Goal: Transaction & Acquisition: Purchase product/service

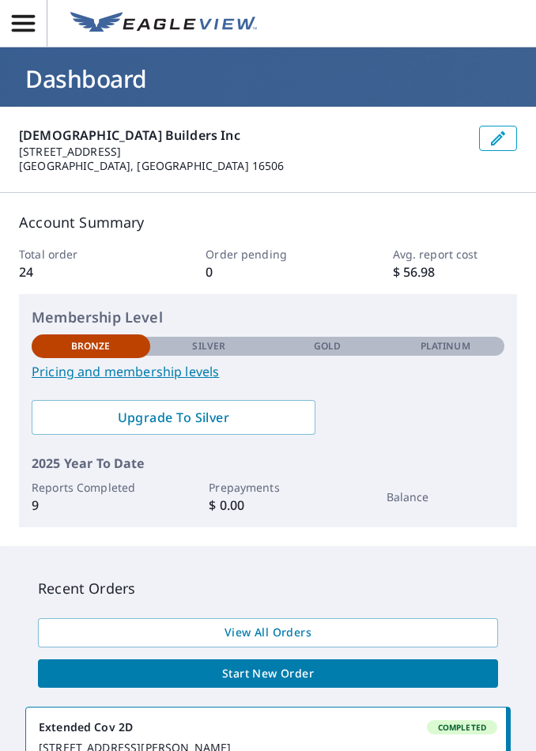
scroll to position [44, 0]
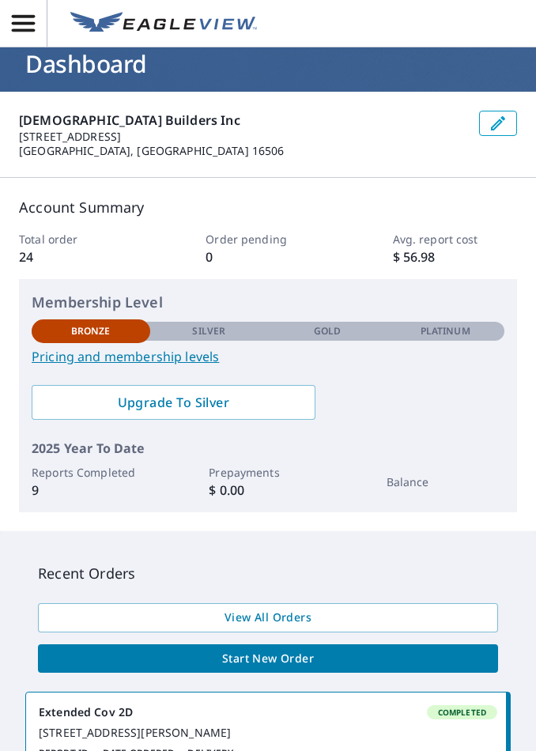
click at [451, 329] on p "Platinum" at bounding box center [445, 331] width 50 height 14
click at [452, 329] on p "Platinum" at bounding box center [445, 331] width 50 height 14
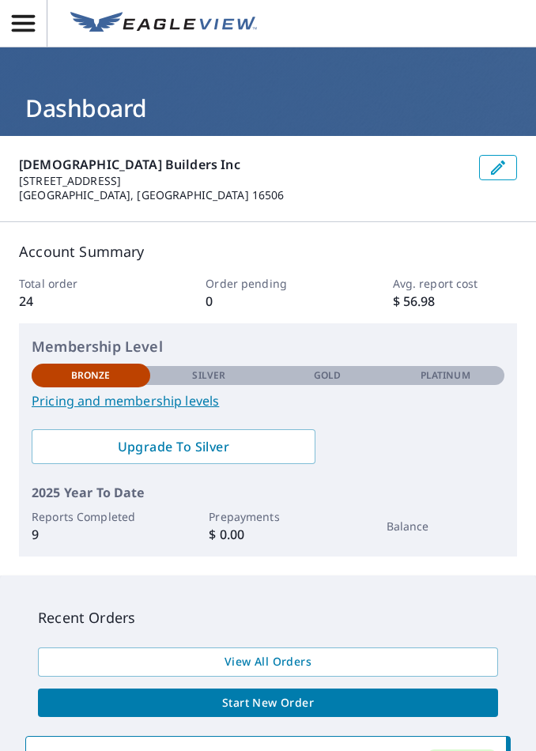
scroll to position [0, 0]
click at [32, 27] on icon "button" at bounding box center [23, 23] width 28 height 28
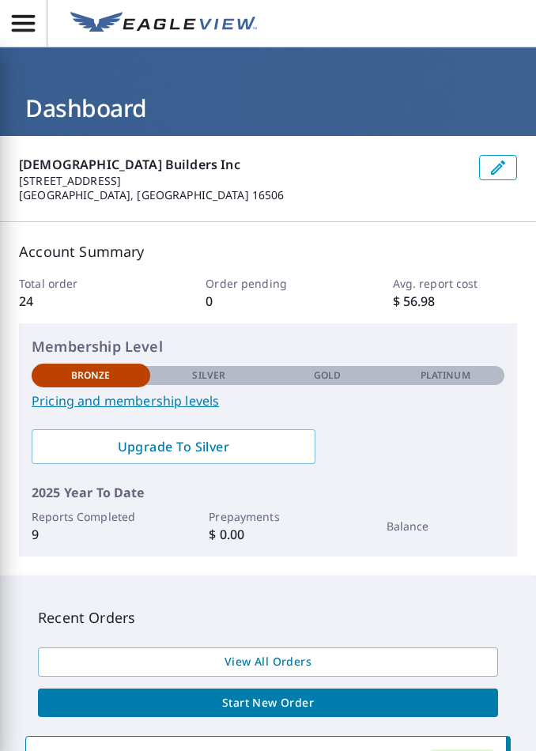
click at [353, 310] on div "Total order 24 Order pending 0 Avg. report cost $ 56.98" at bounding box center [268, 293] width 498 height 36
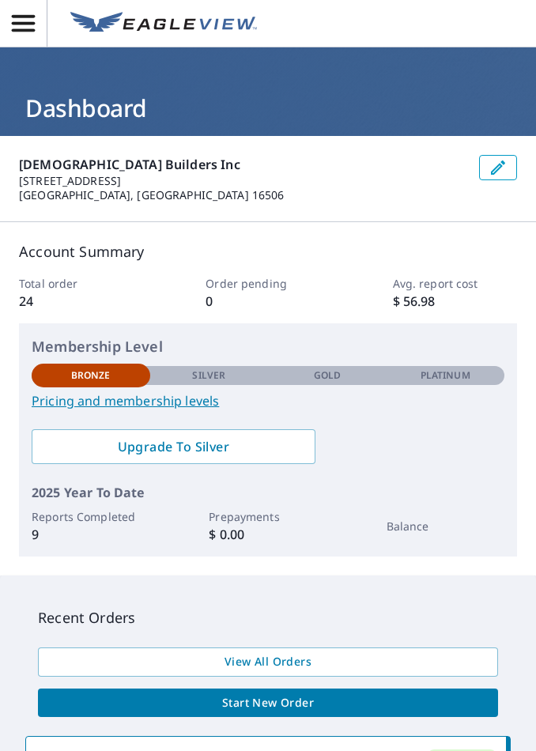
click at [501, 169] on icon "button" at bounding box center [497, 167] width 19 height 19
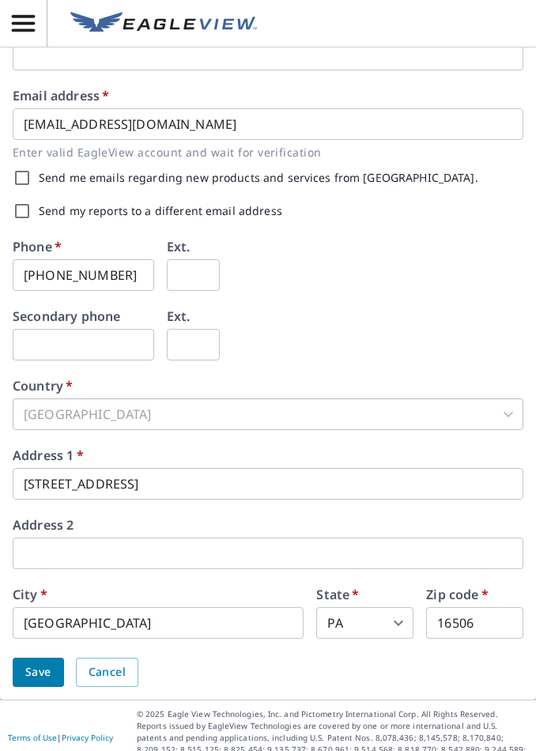
scroll to position [569, 0]
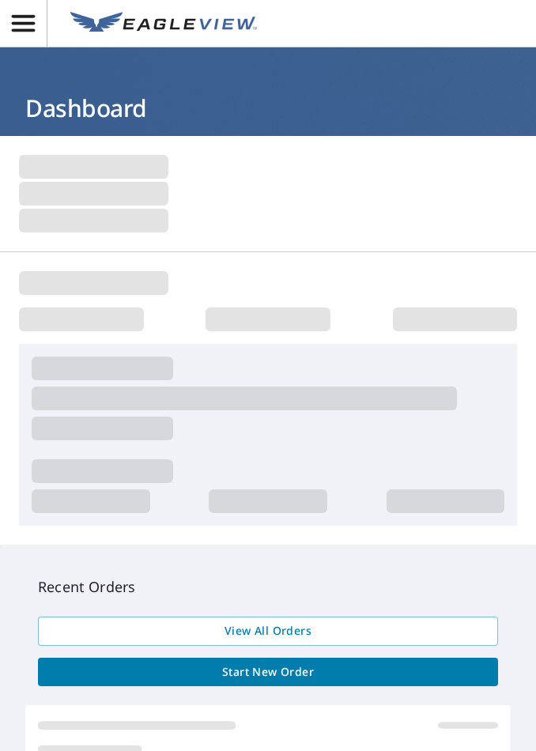
click at [322, 665] on span "Start New Order" at bounding box center [268, 672] width 435 height 20
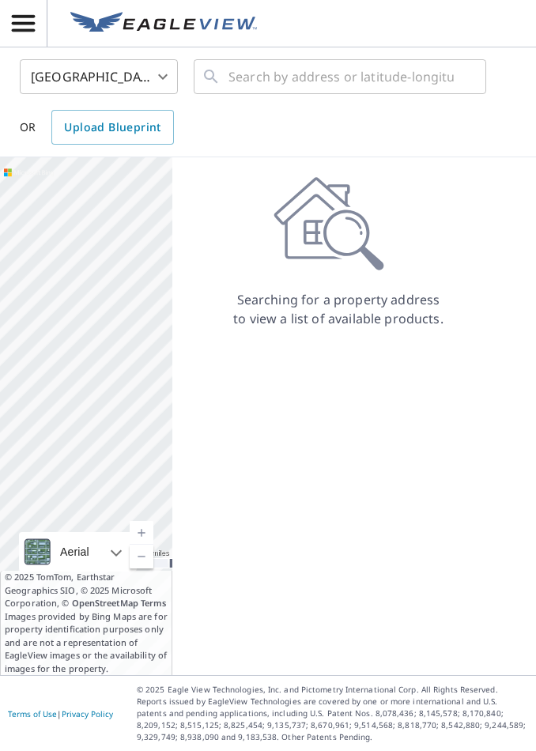
click at [164, 80] on body "PS PS United States US ​ ​ OR Upload Blueprint 200 miles 250 km Earthstar Geogr…" at bounding box center [268, 375] width 536 height 751
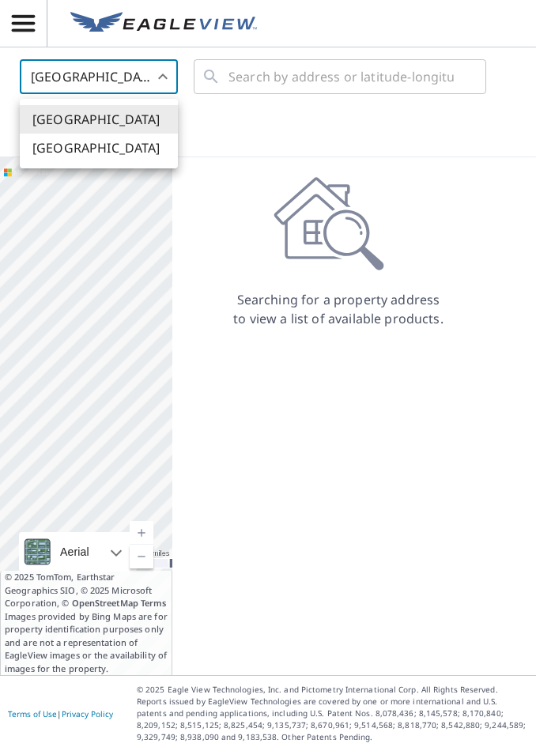
click at [330, 74] on div at bounding box center [268, 375] width 536 height 751
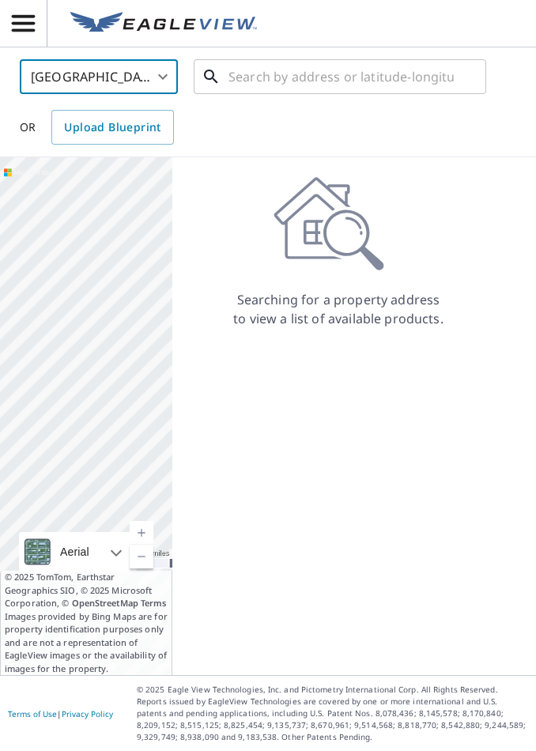
click at [308, 75] on input "text" at bounding box center [340, 77] width 225 height 44
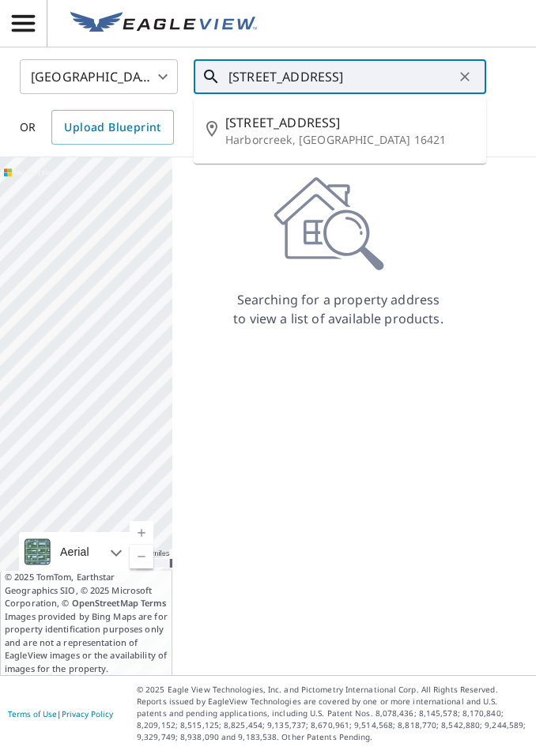
click at [315, 123] on span "7472 Garfield Ave" at bounding box center [349, 122] width 248 height 19
type input "7472 Garfield Ave Harborcreek, PA 16421"
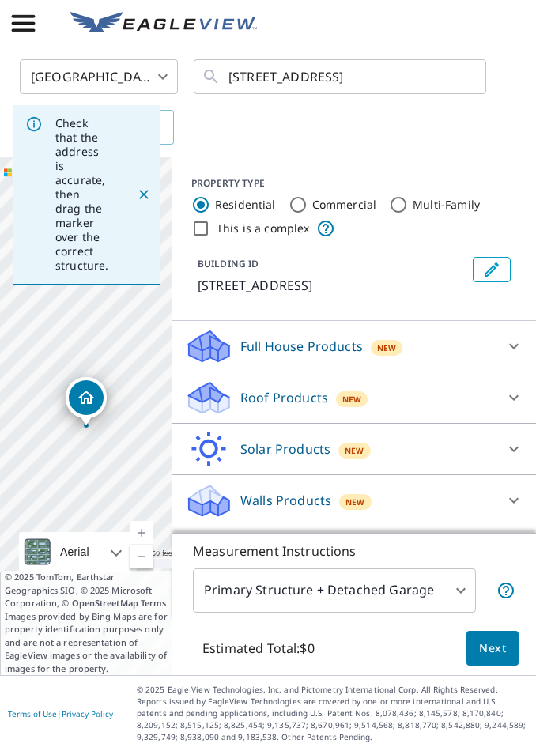
click at [329, 352] on p "Full House Products" at bounding box center [301, 346] width 123 height 19
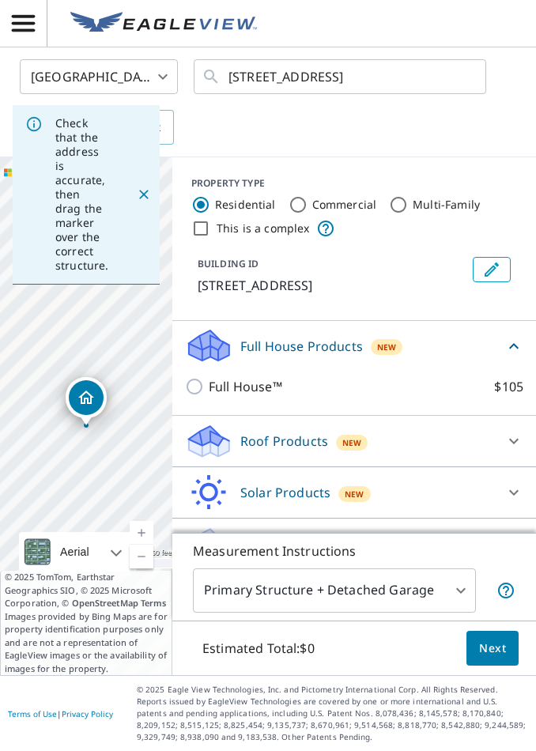
click at [492, 658] on span "Next" at bounding box center [492, 649] width 27 height 20
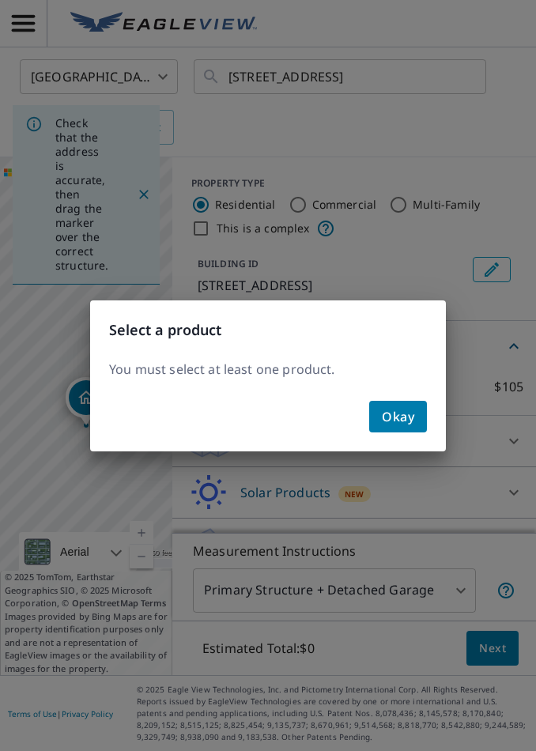
click at [401, 416] on span "Okay" at bounding box center [398, 416] width 32 height 22
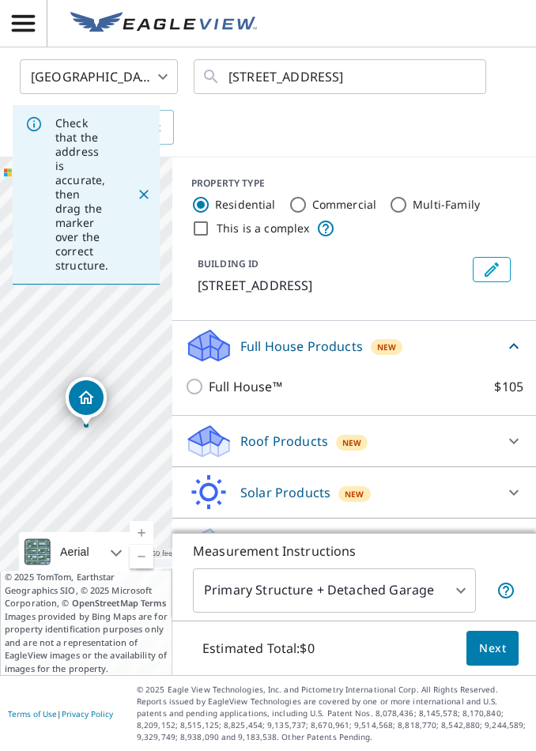
click at [314, 355] on p "Full House Products" at bounding box center [301, 346] width 123 height 19
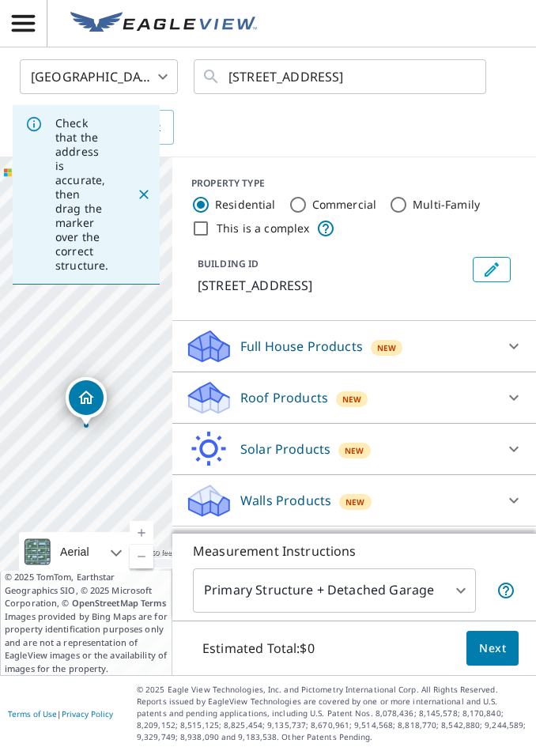
click at [311, 348] on p "Full House Products" at bounding box center [301, 346] width 123 height 19
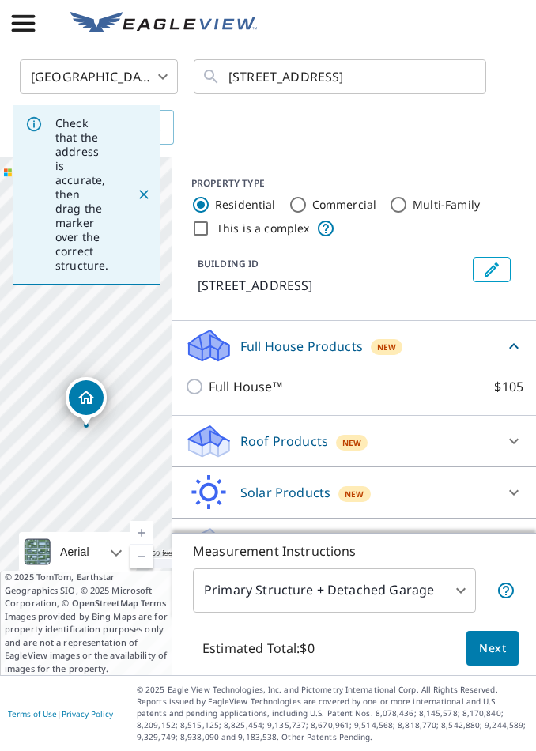
click at [190, 394] on input "Full House™ $105" at bounding box center [197, 386] width 24 height 19
checkbox input "true"
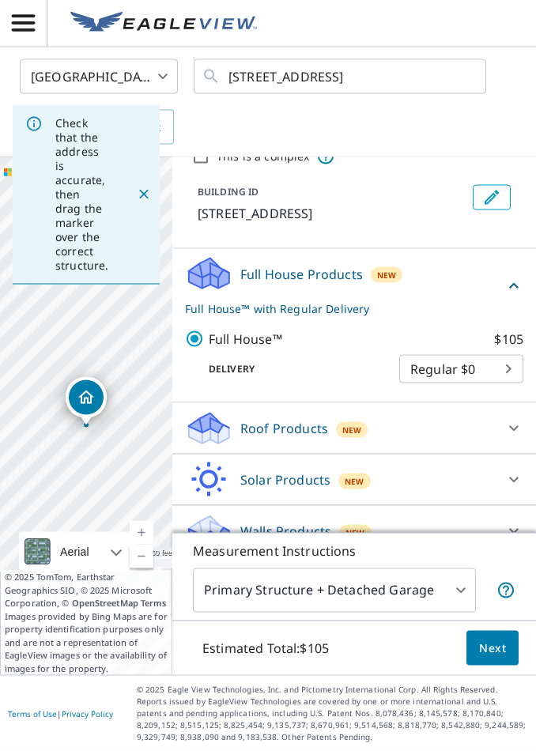
scroll to position [25, 0]
click at [503, 650] on span "Next" at bounding box center [492, 649] width 27 height 20
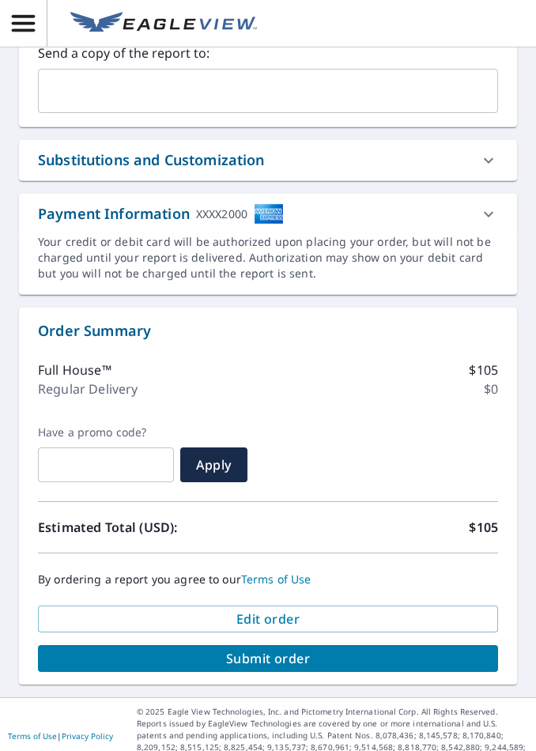
scroll to position [665, 0]
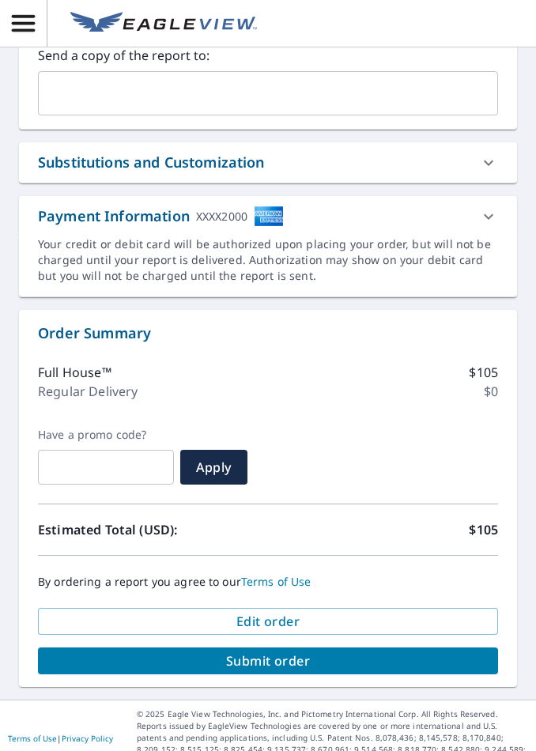
click at [318, 652] on span "Submit order" at bounding box center [268, 660] width 435 height 17
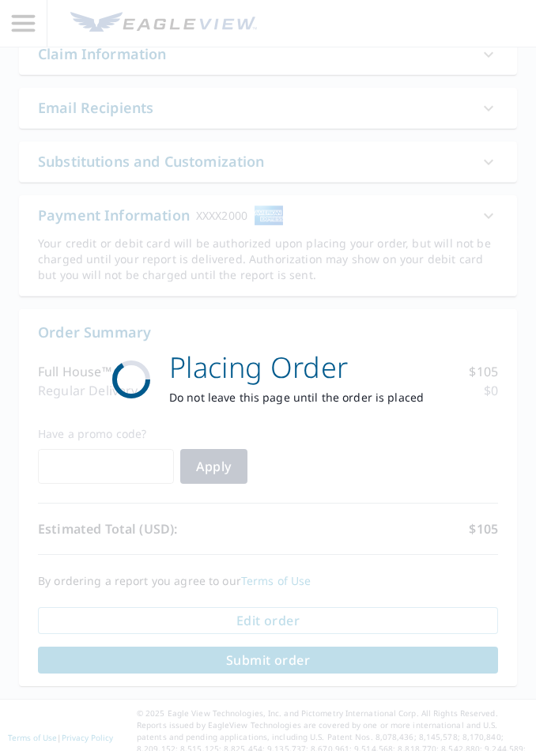
scroll to position [529, 0]
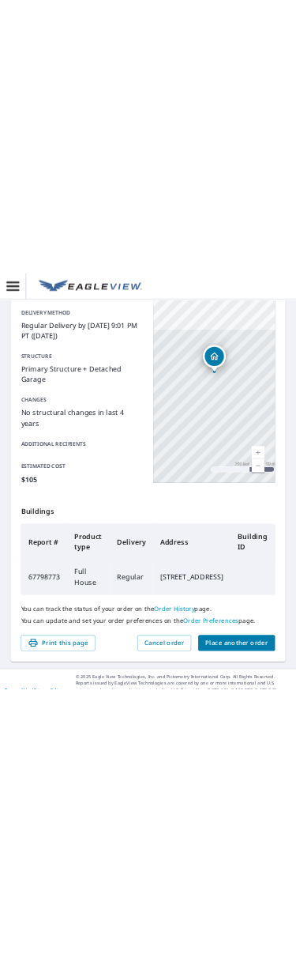
scroll to position [216, 0]
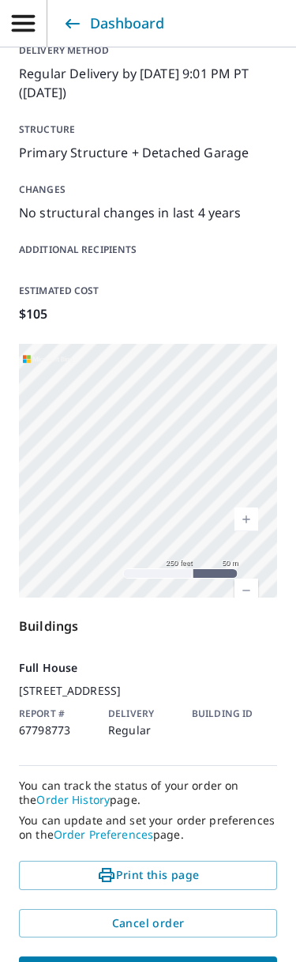
click at [285, 750] on div "Order details Product type Full House Delivery method Regular Delivery by 10/9/…" at bounding box center [148, 462] width 296 height 1084
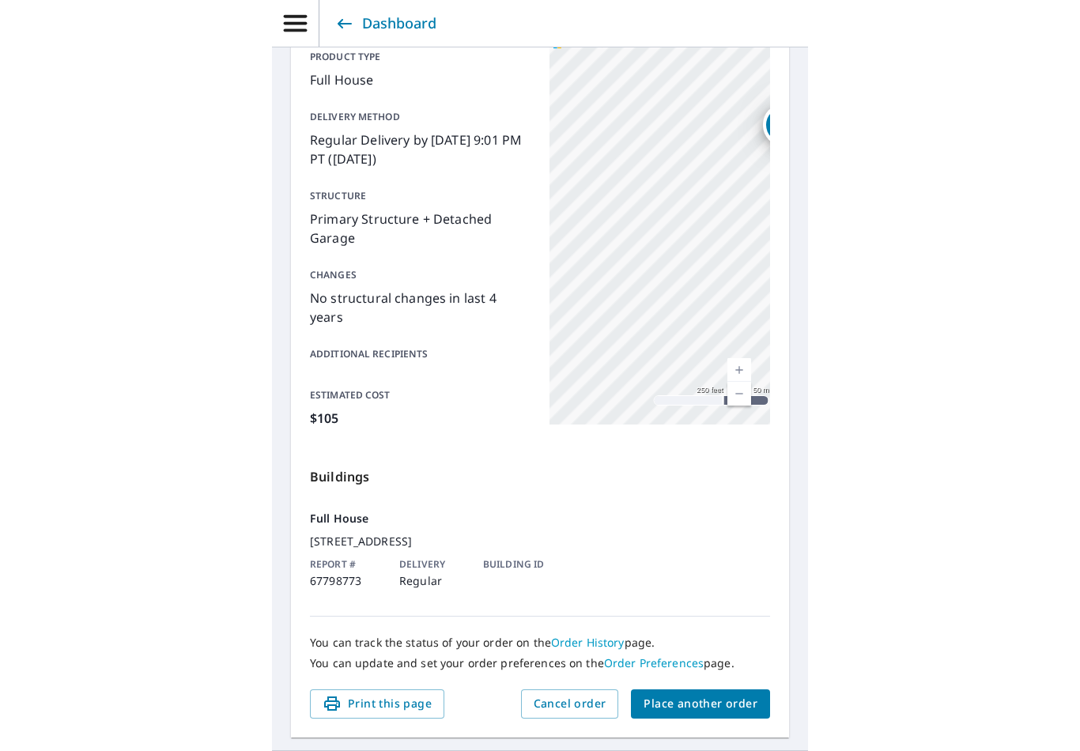
scroll to position [0, 0]
